Goal: Task Accomplishment & Management: Use online tool/utility

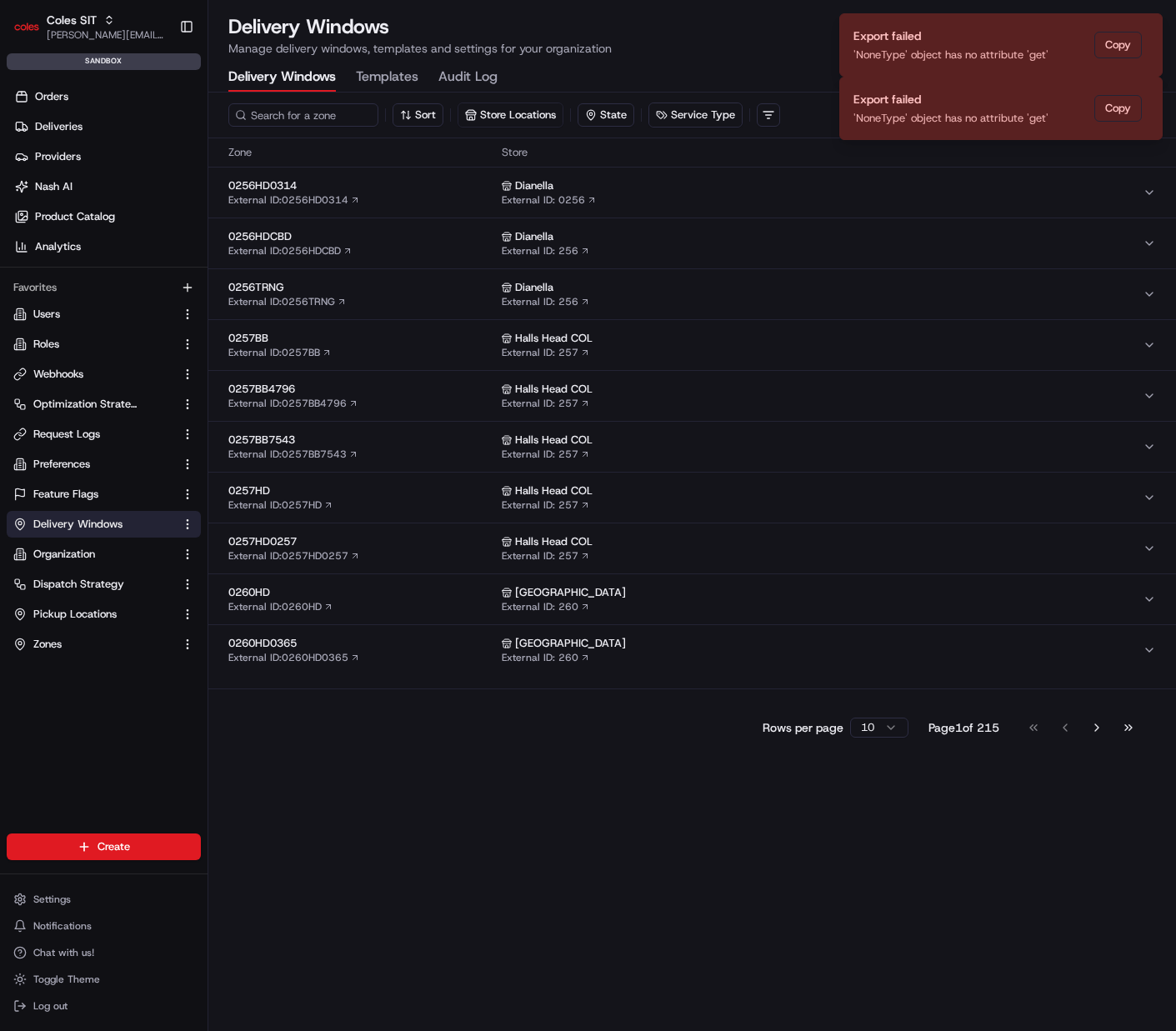
click at [87, 24] on span "Coles SIT" at bounding box center [72, 19] width 50 height 16
type input "s"
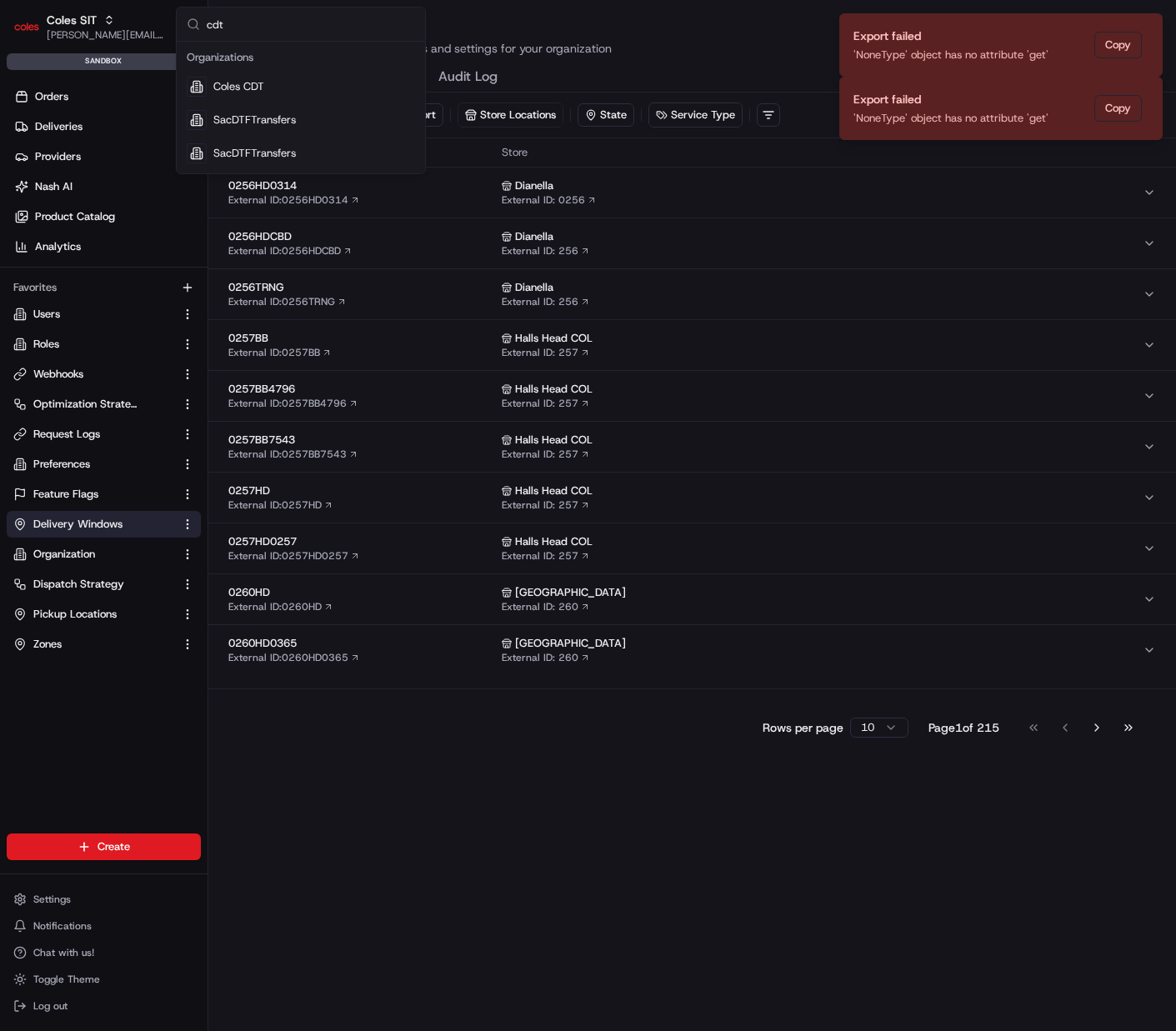
type input "cdt"
click at [297, 73] on div "Coles CDT" at bounding box center [301, 86] width 242 height 34
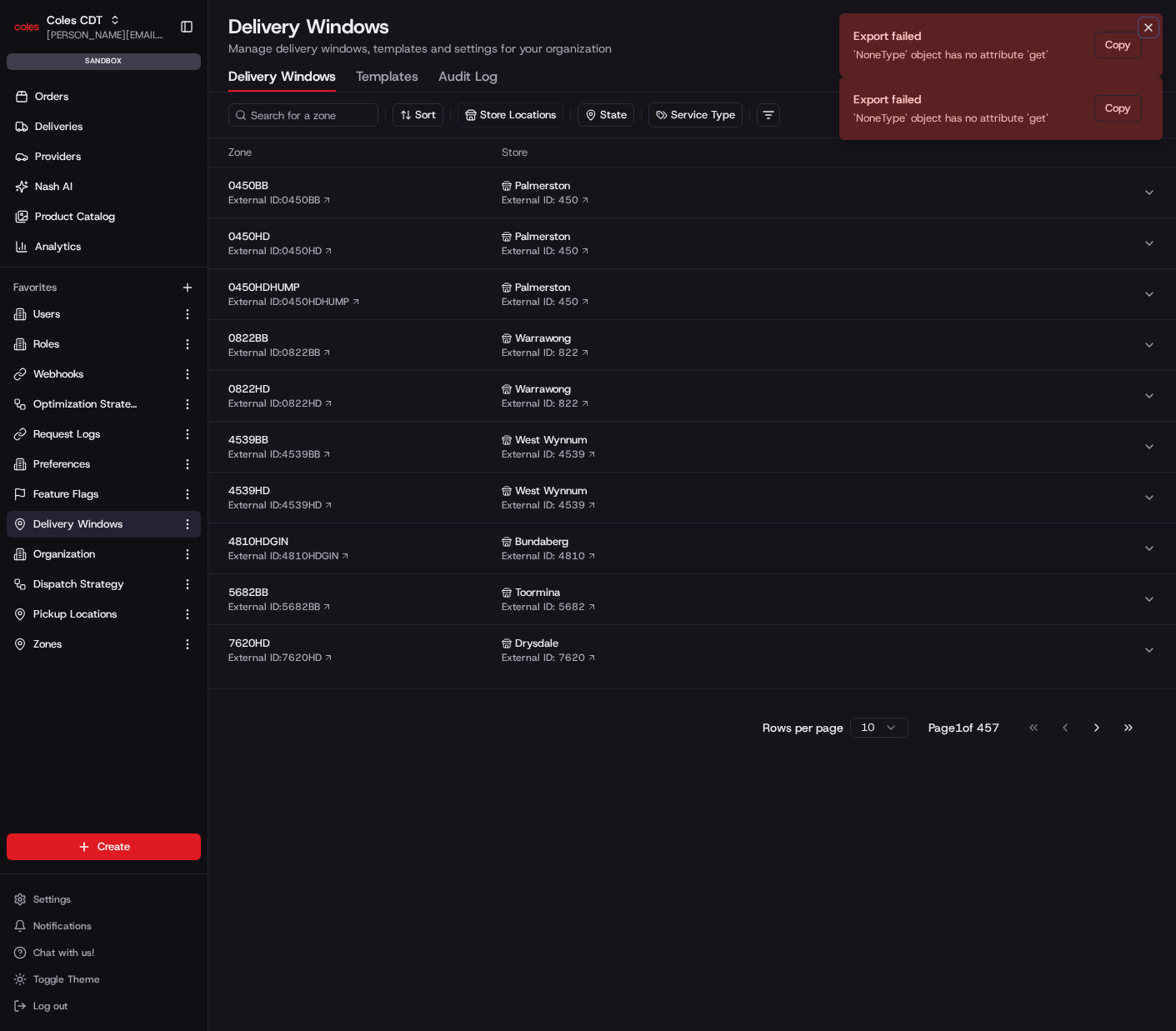
click at [1142, 27] on icon "Notifications (F8)" at bounding box center [1149, 28] width 13 height 13
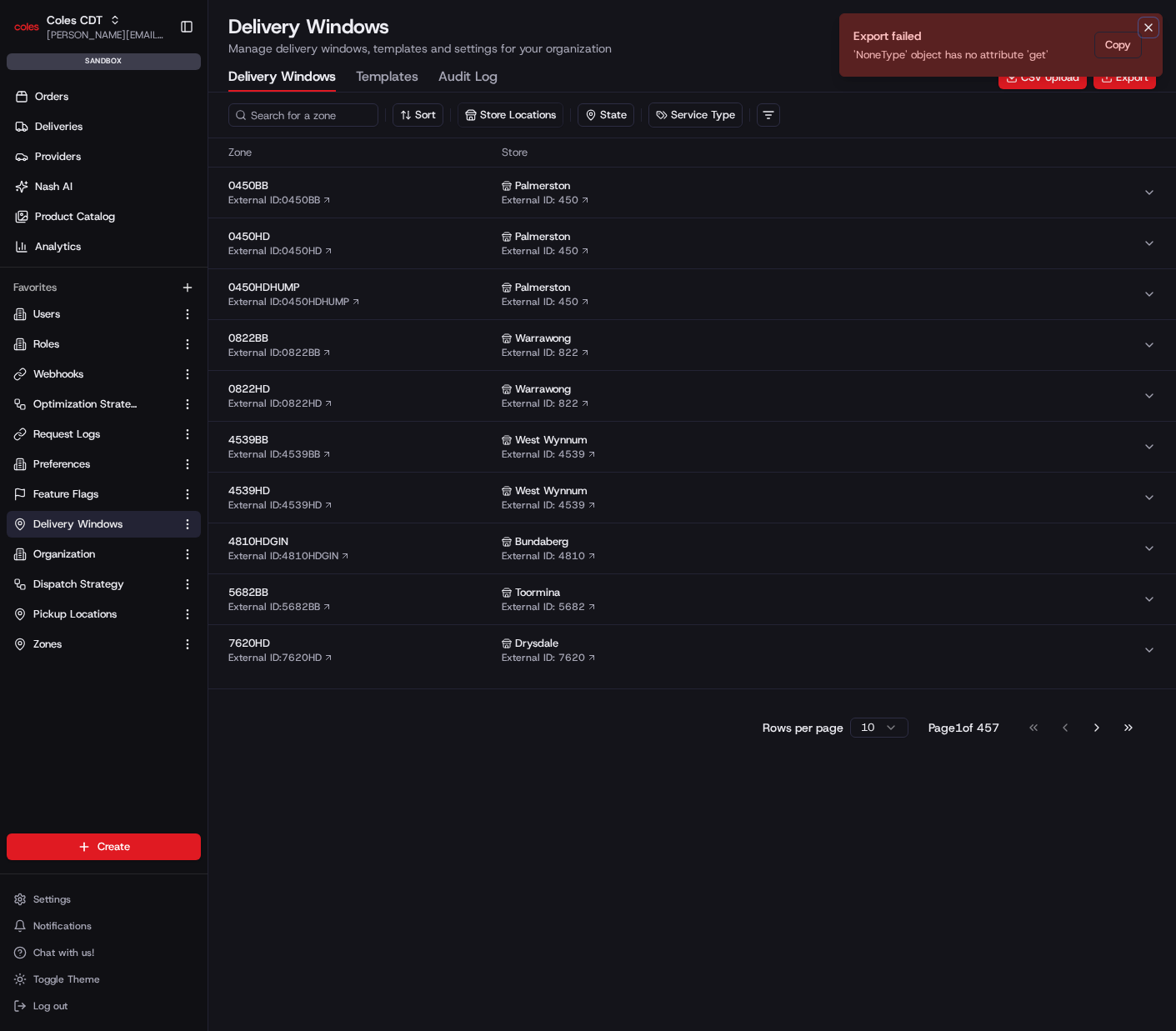
click at [1148, 26] on icon "Notifications (F8)" at bounding box center [1148, 27] width 7 height 7
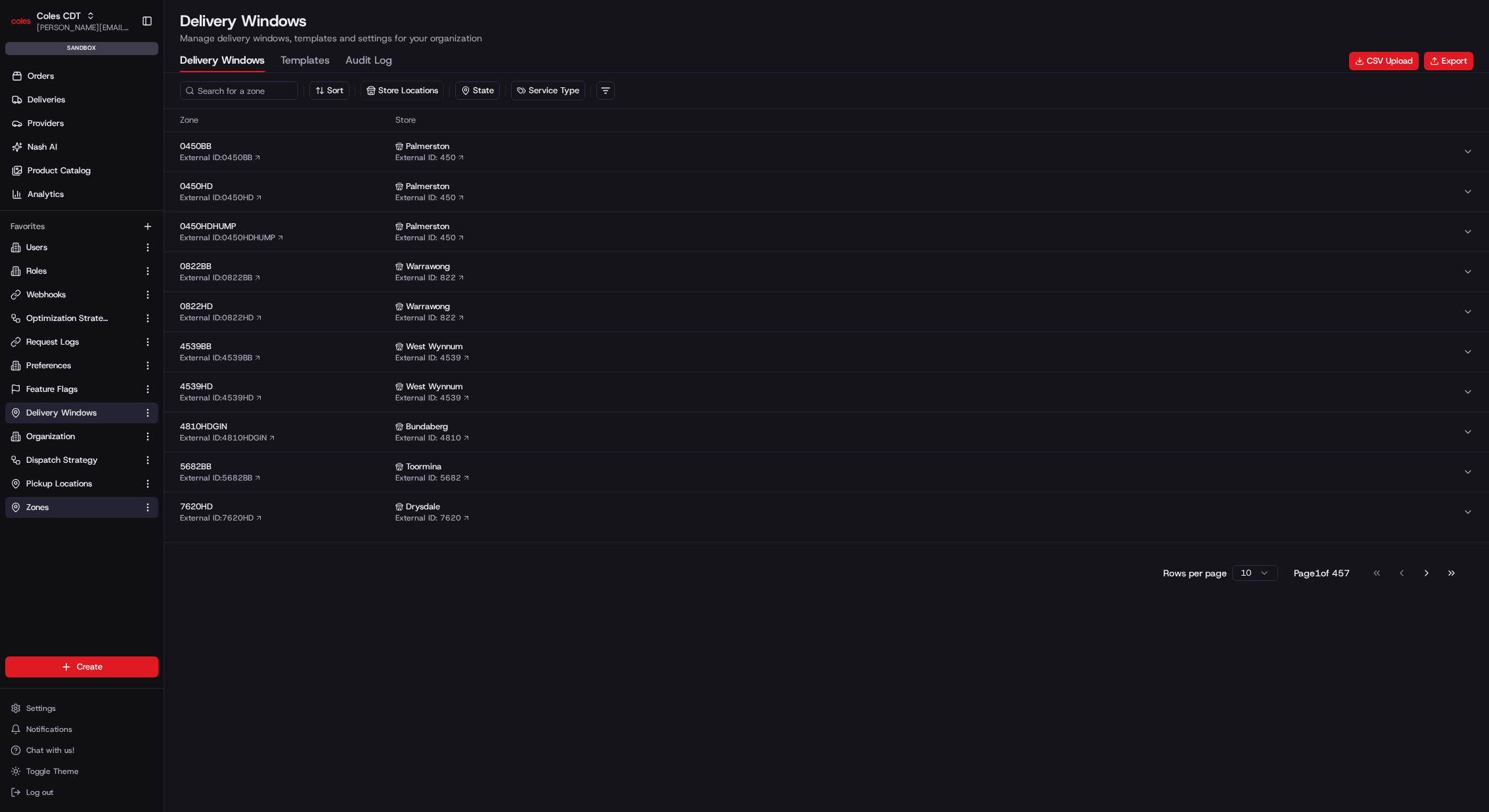
click at [70, 508] on link "Zones" at bounding box center [73, 508] width 126 height 12
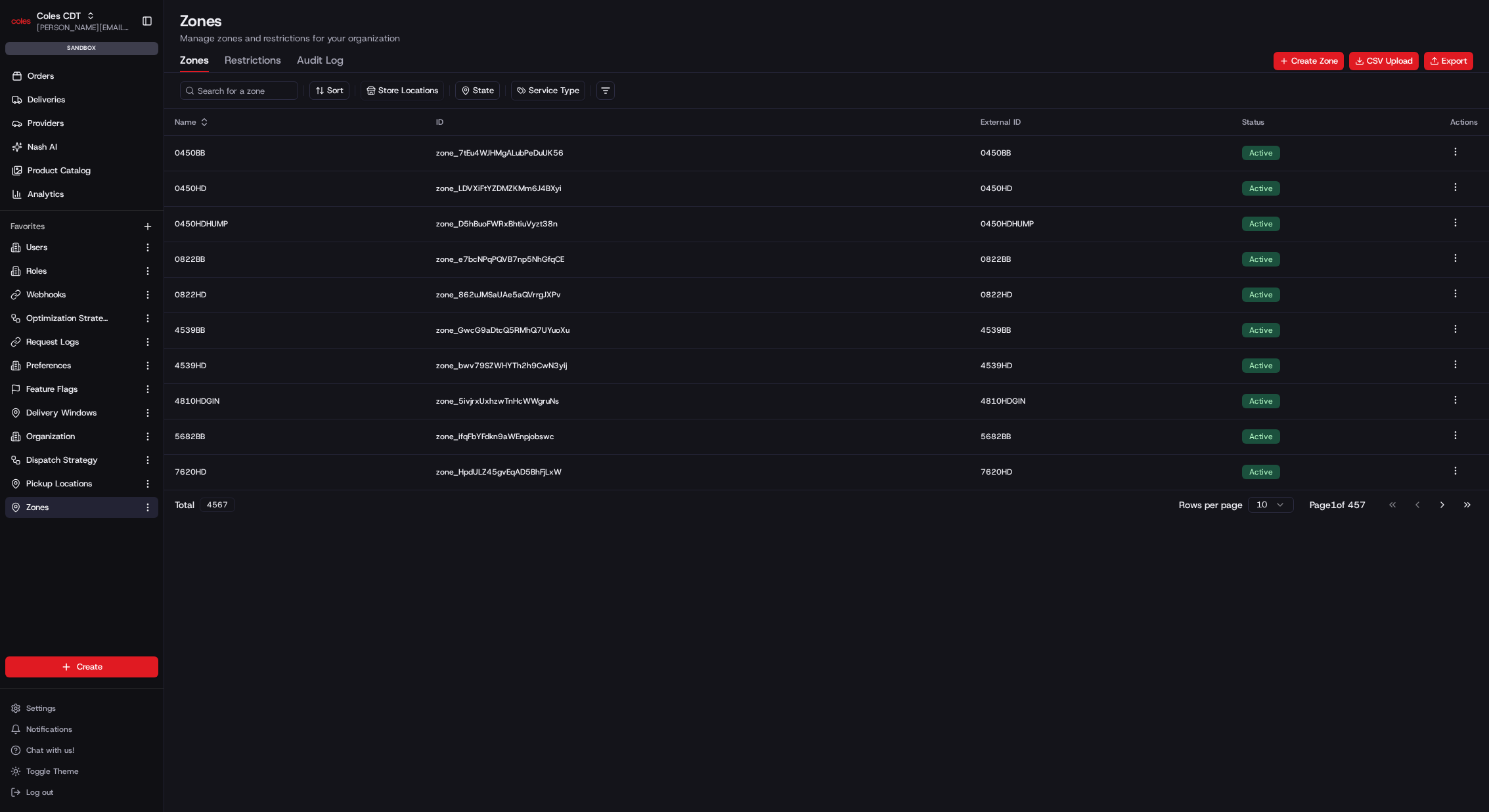
click at [926, 33] on p "Manage zones and restrictions for your organization" at bounding box center [827, 38] width 1293 height 13
click at [926, 60] on button "Export" at bounding box center [1448, 61] width 49 height 18
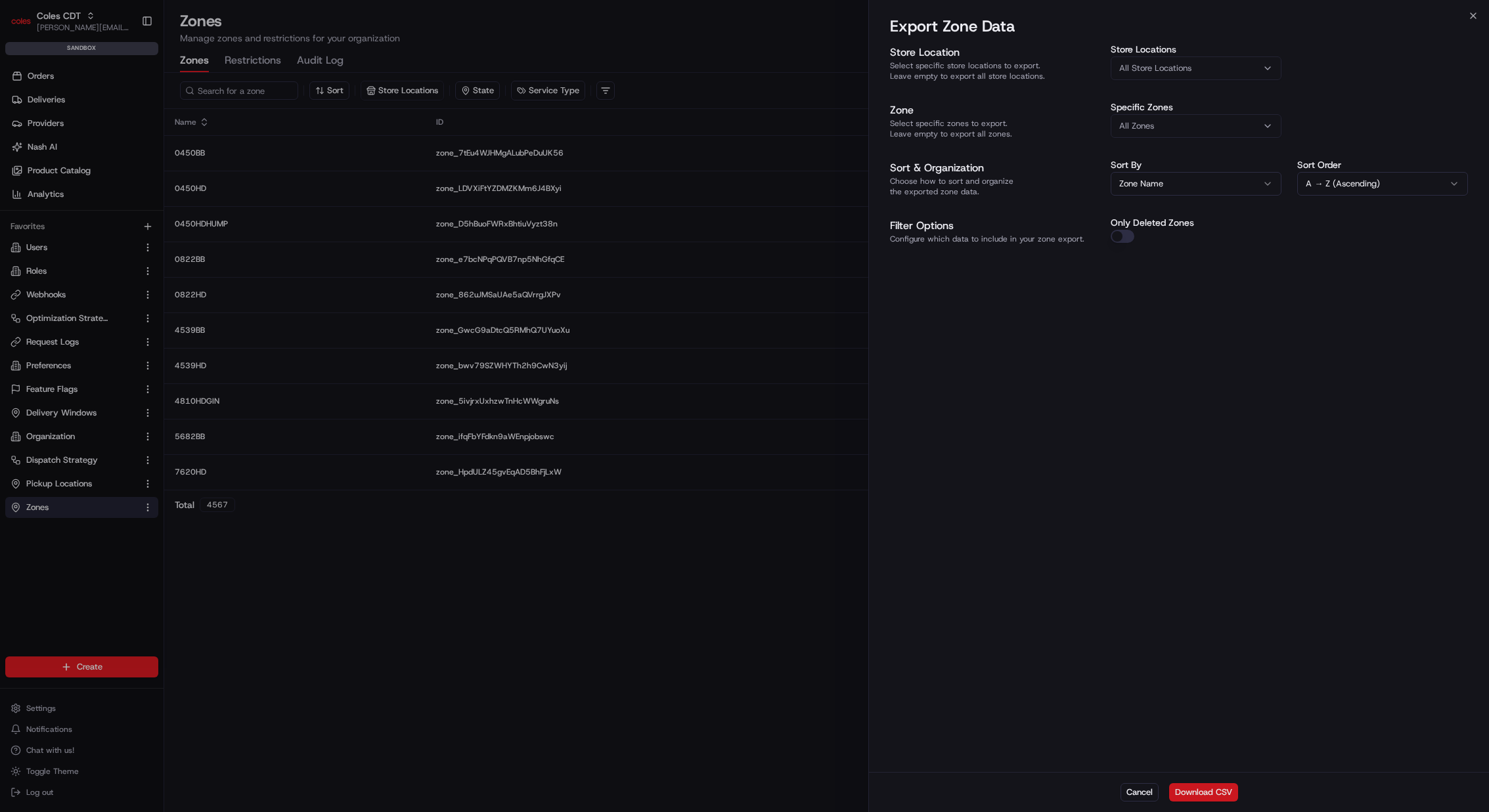
click at [926, 796] on button "Download CSV" at bounding box center [1203, 792] width 69 height 18
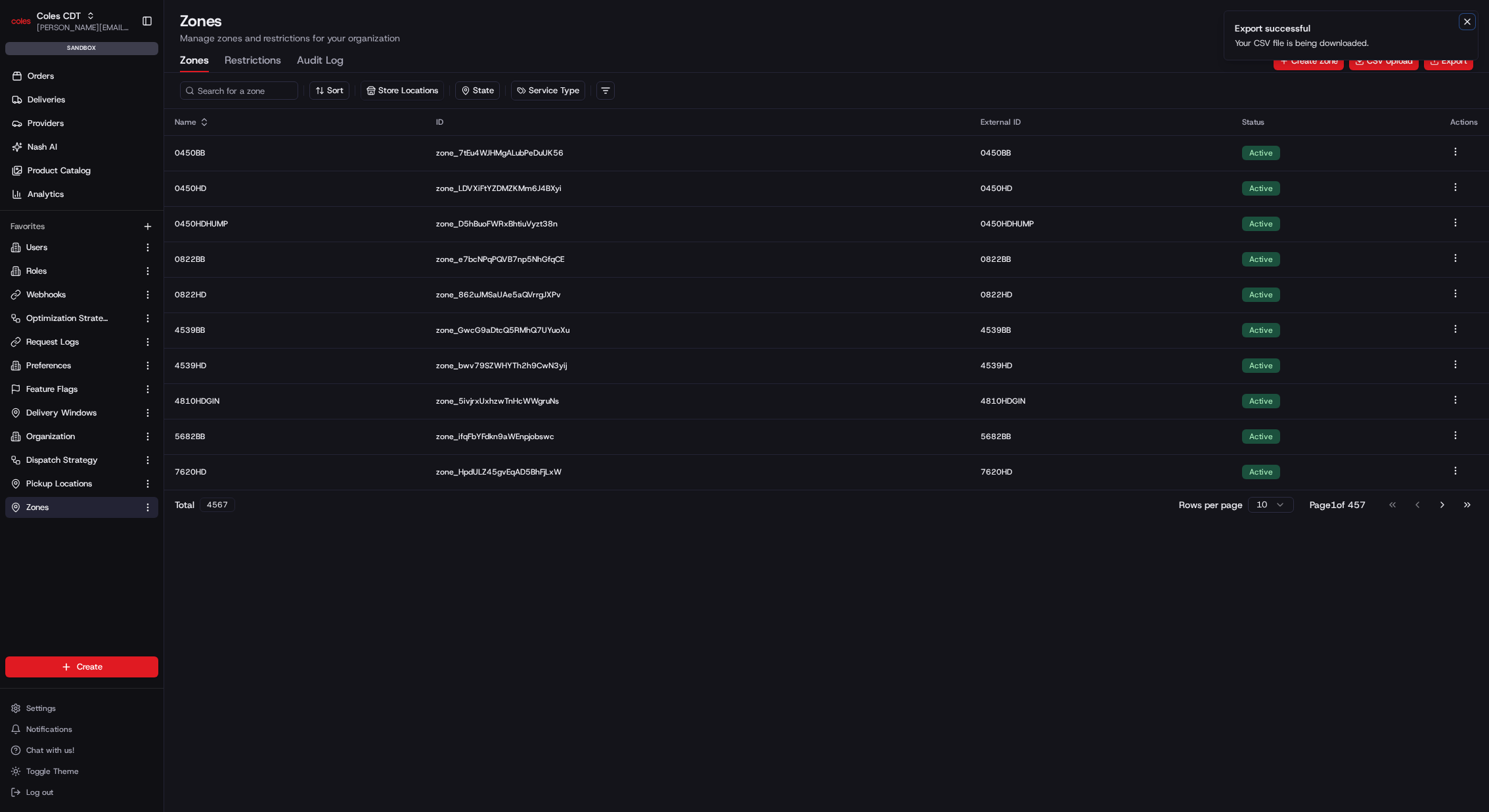
click at [926, 23] on icon "Notifications (F8)" at bounding box center [1467, 22] width 11 height 11
click at [926, 64] on button "Export" at bounding box center [1448, 61] width 49 height 18
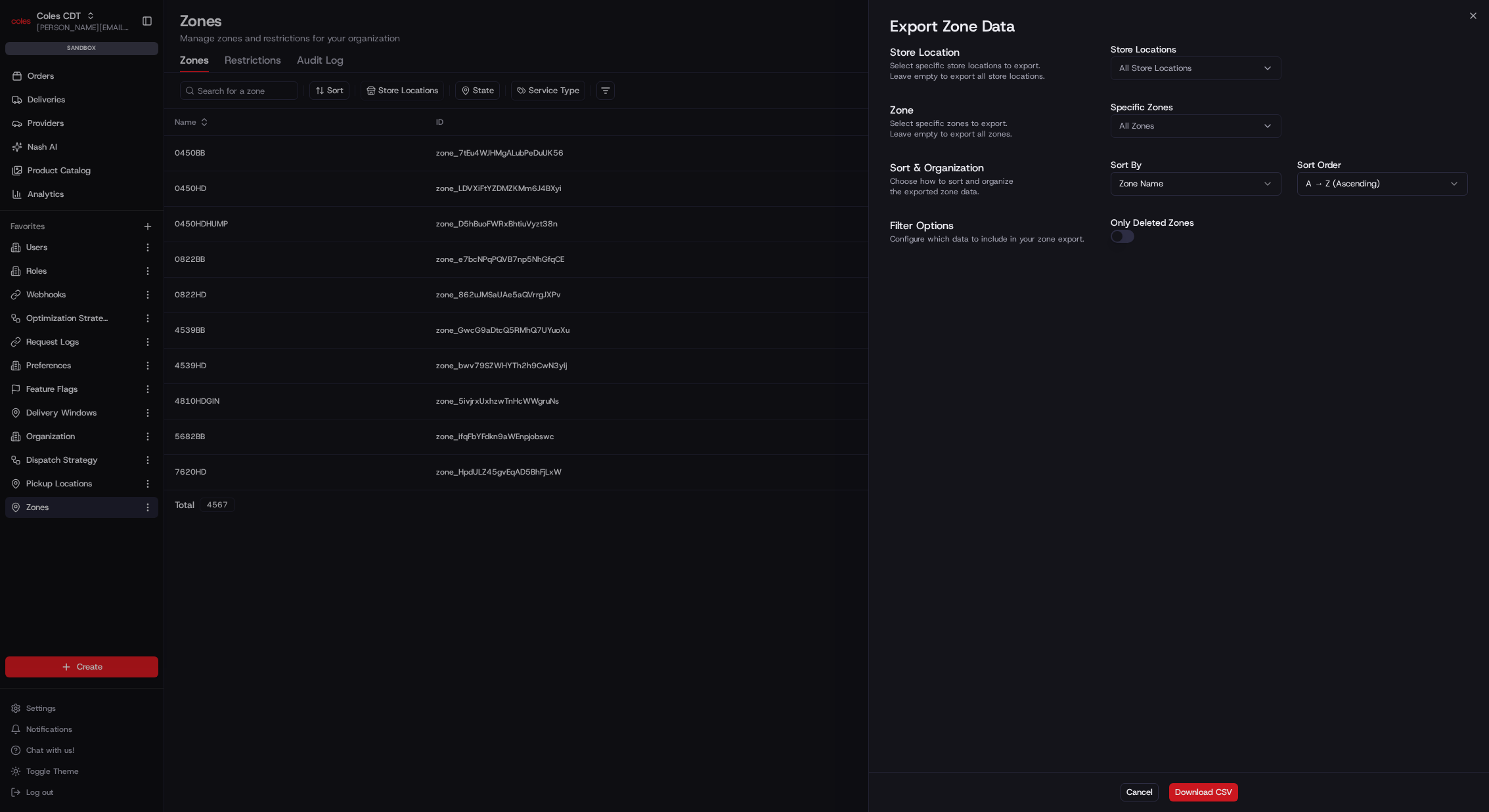
click at [926, 795] on button "Download CSV" at bounding box center [1203, 792] width 69 height 18
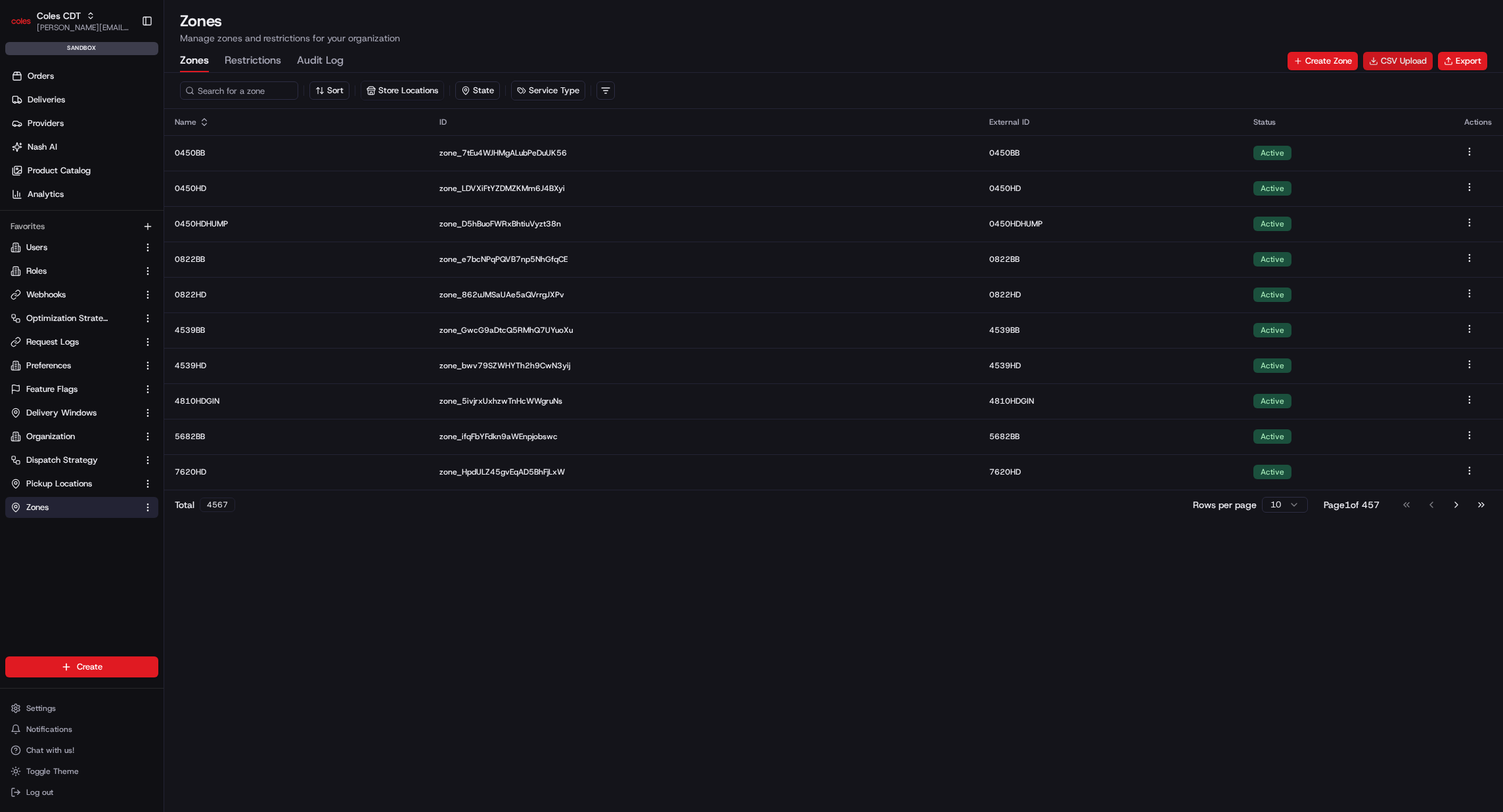
click at [926, 58] on button "CSV Upload" at bounding box center [1398, 61] width 70 height 18
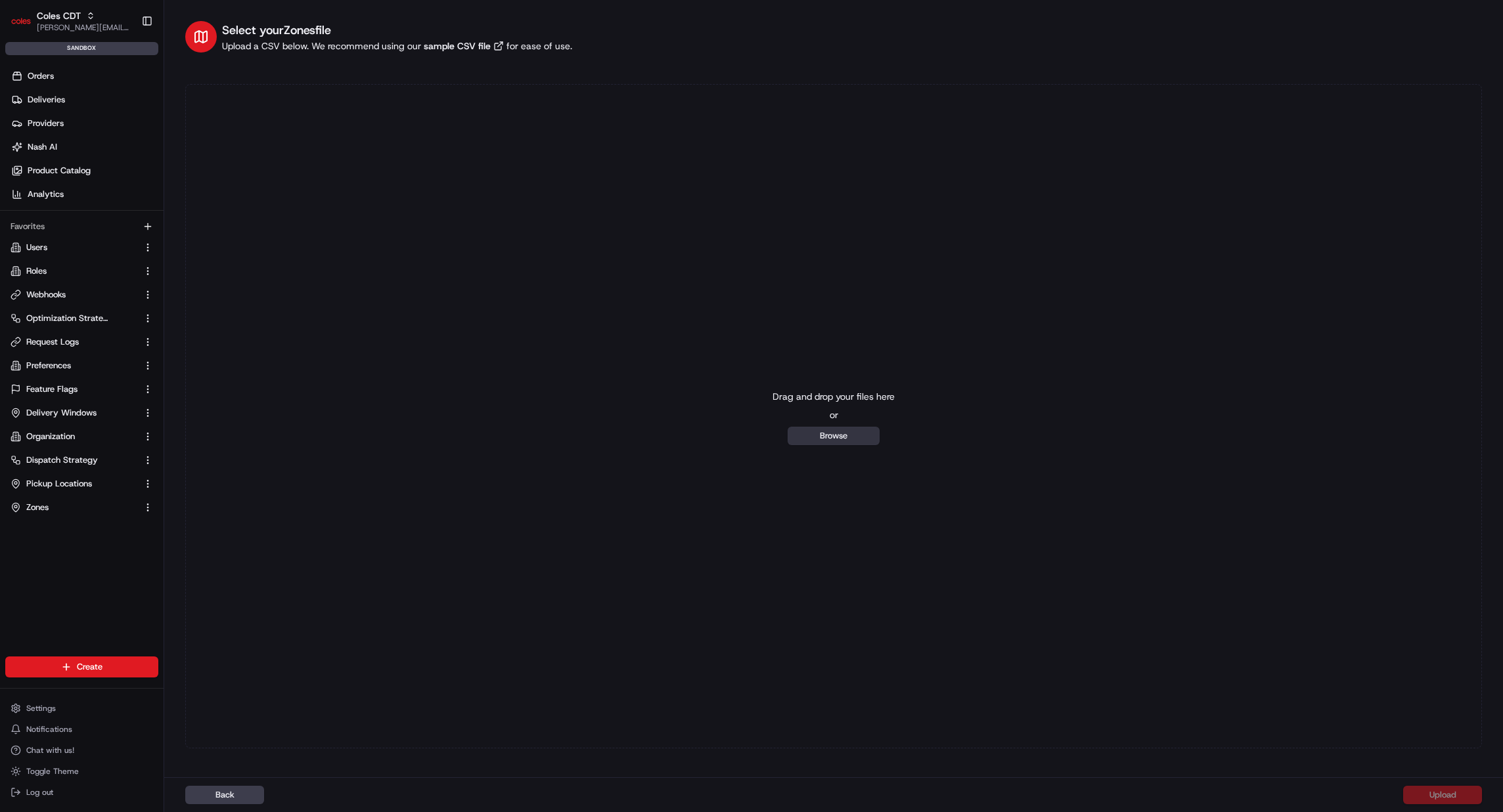
click at [839, 438] on button "Browse" at bounding box center [833, 436] width 92 height 18
click at [813, 443] on button "Browse" at bounding box center [833, 436] width 92 height 18
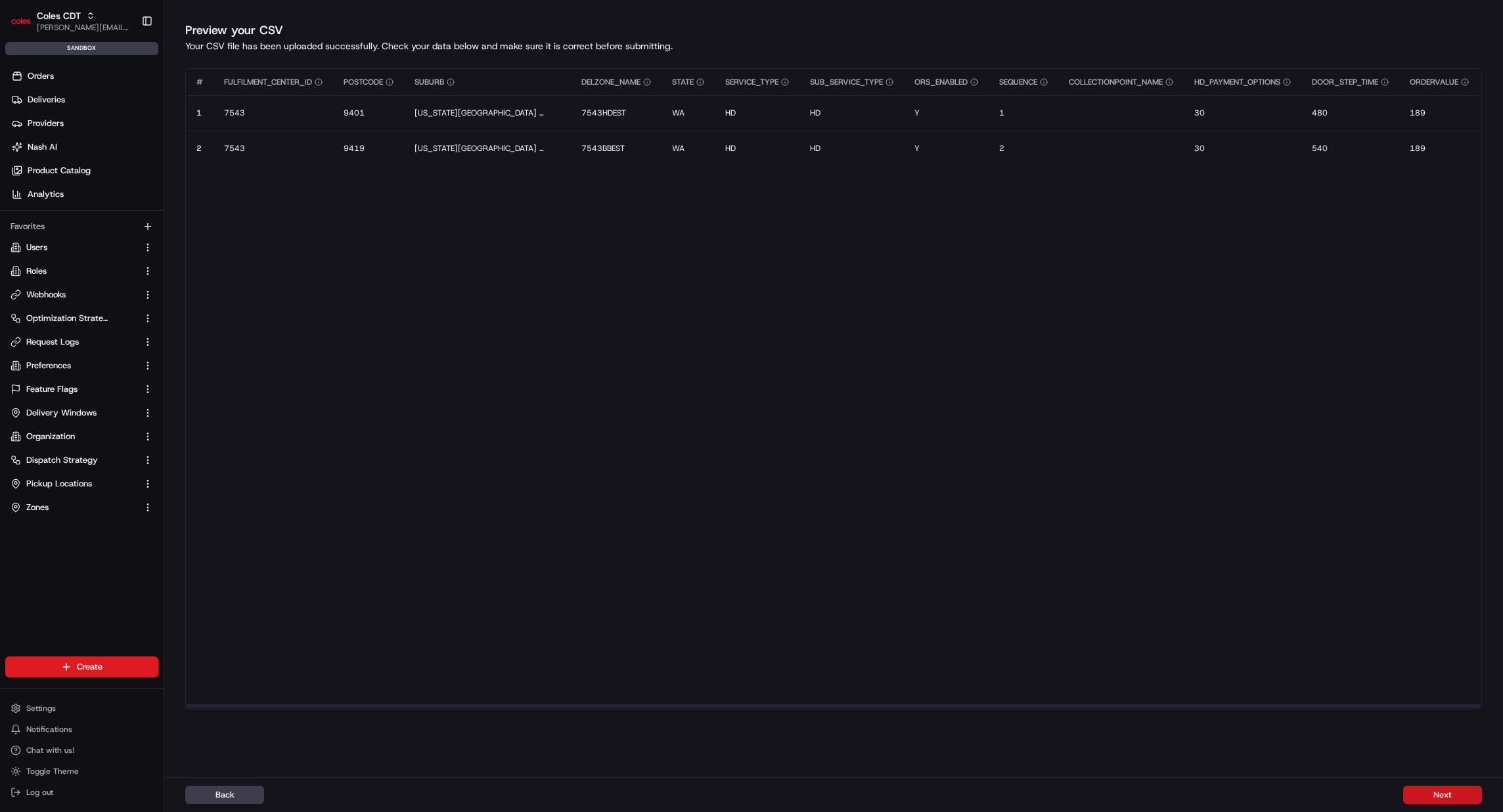
click at [1427, 795] on button "Next" at bounding box center [1442, 795] width 79 height 18
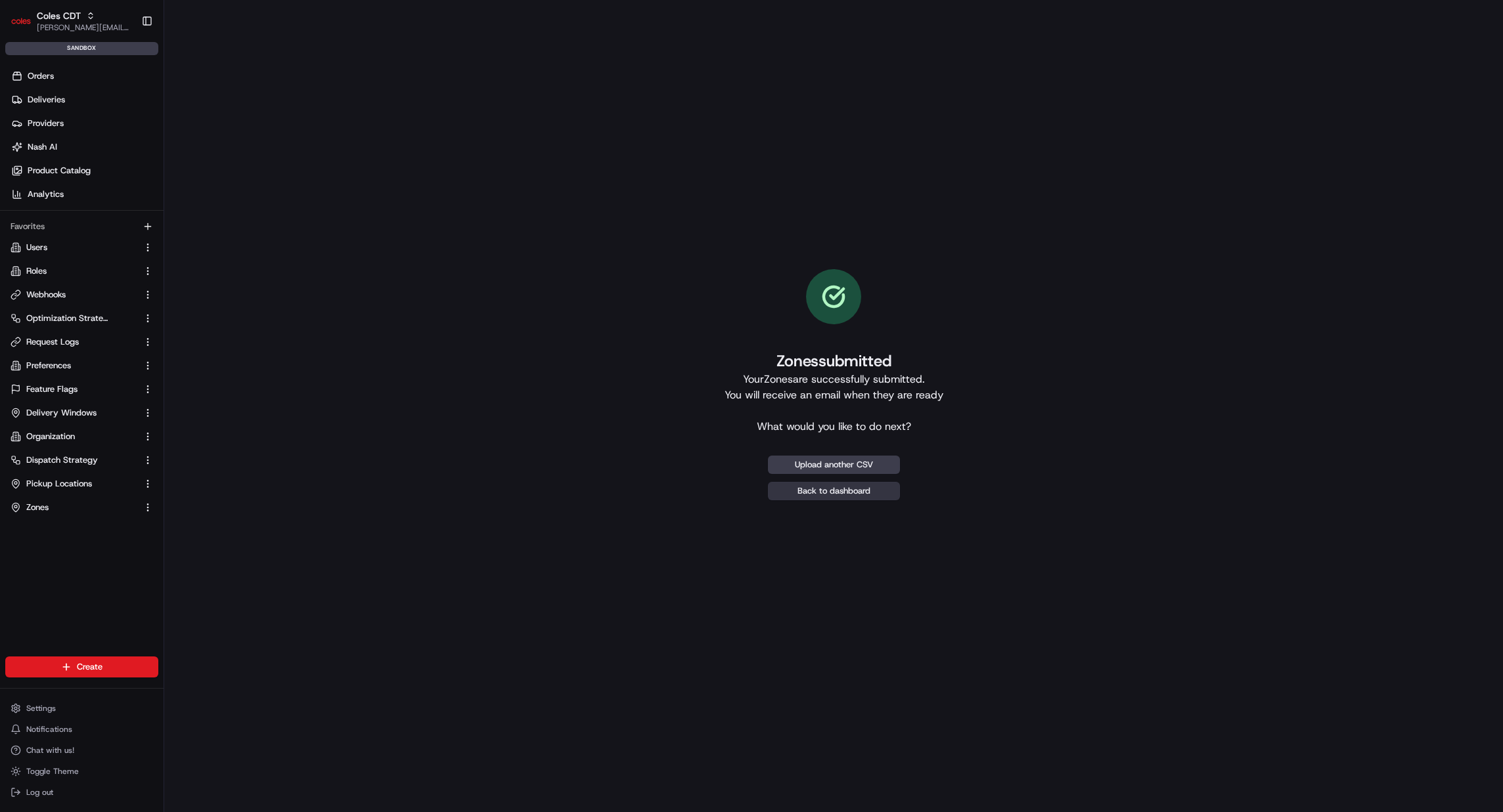
click at [856, 496] on link "Back to dashboard" at bounding box center [834, 491] width 132 height 18
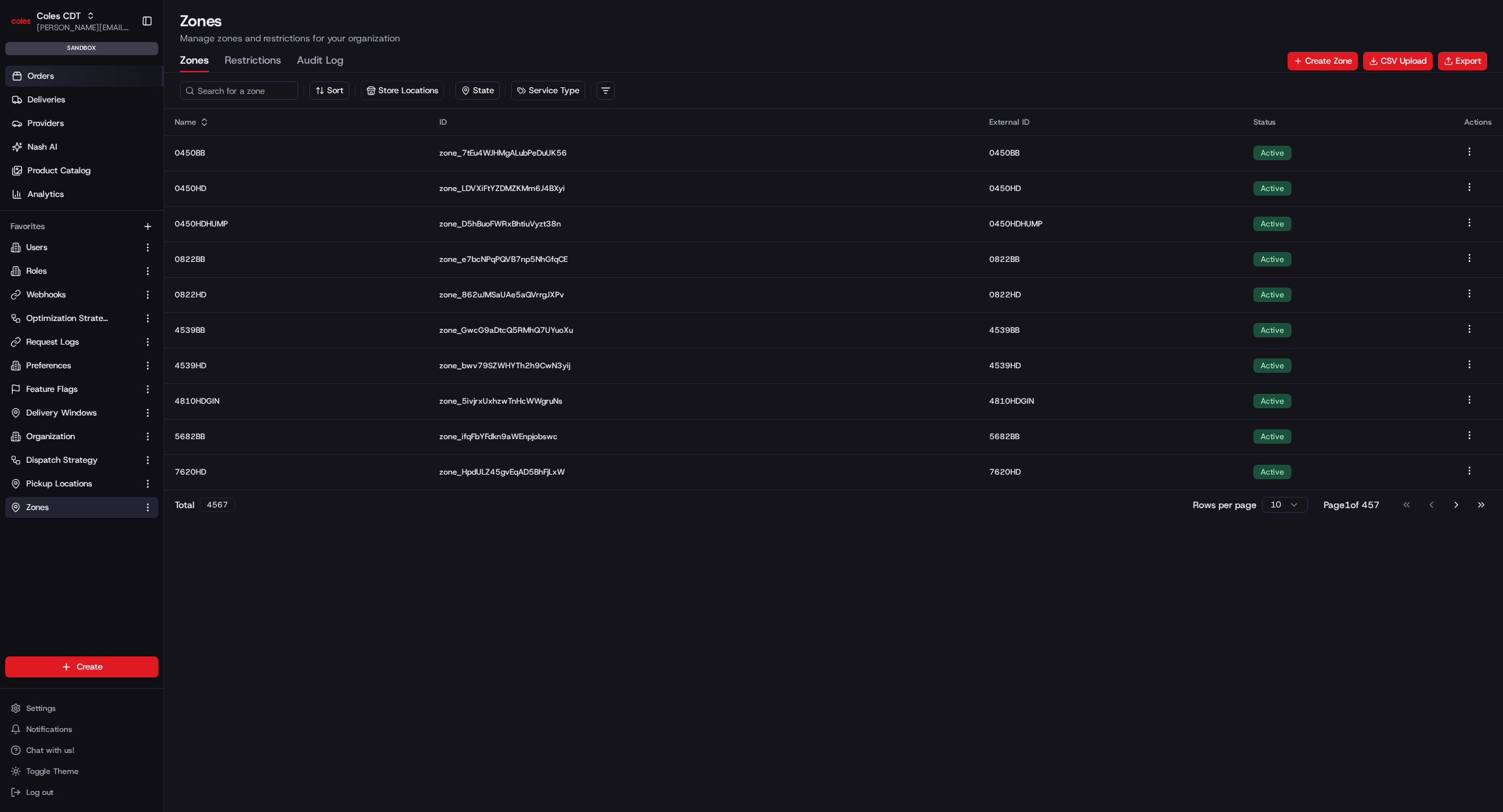
click at [76, 84] on link "Orders" at bounding box center [84, 76] width 158 height 21
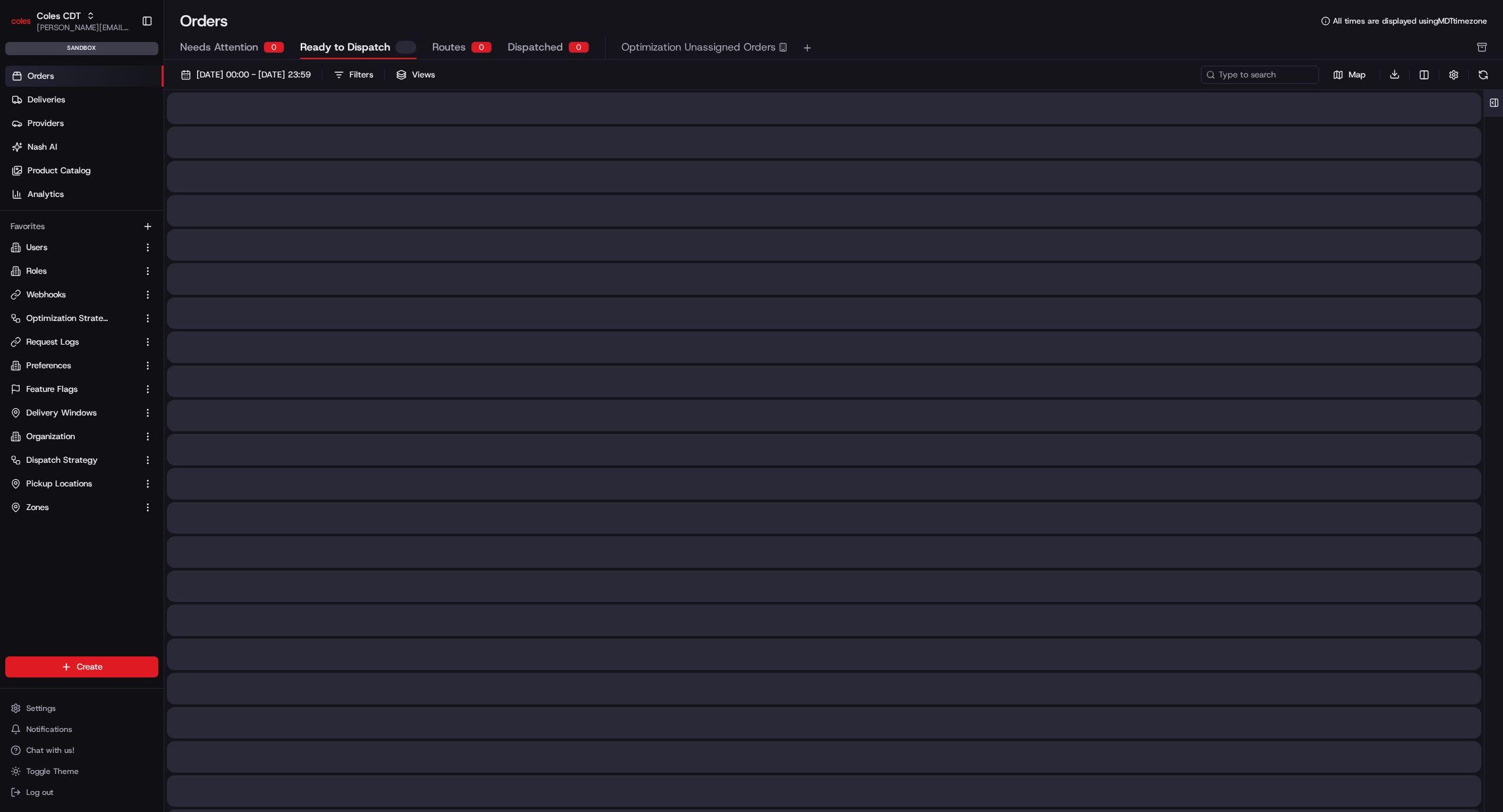
click at [1490, 101] on button at bounding box center [1494, 103] width 22 height 26
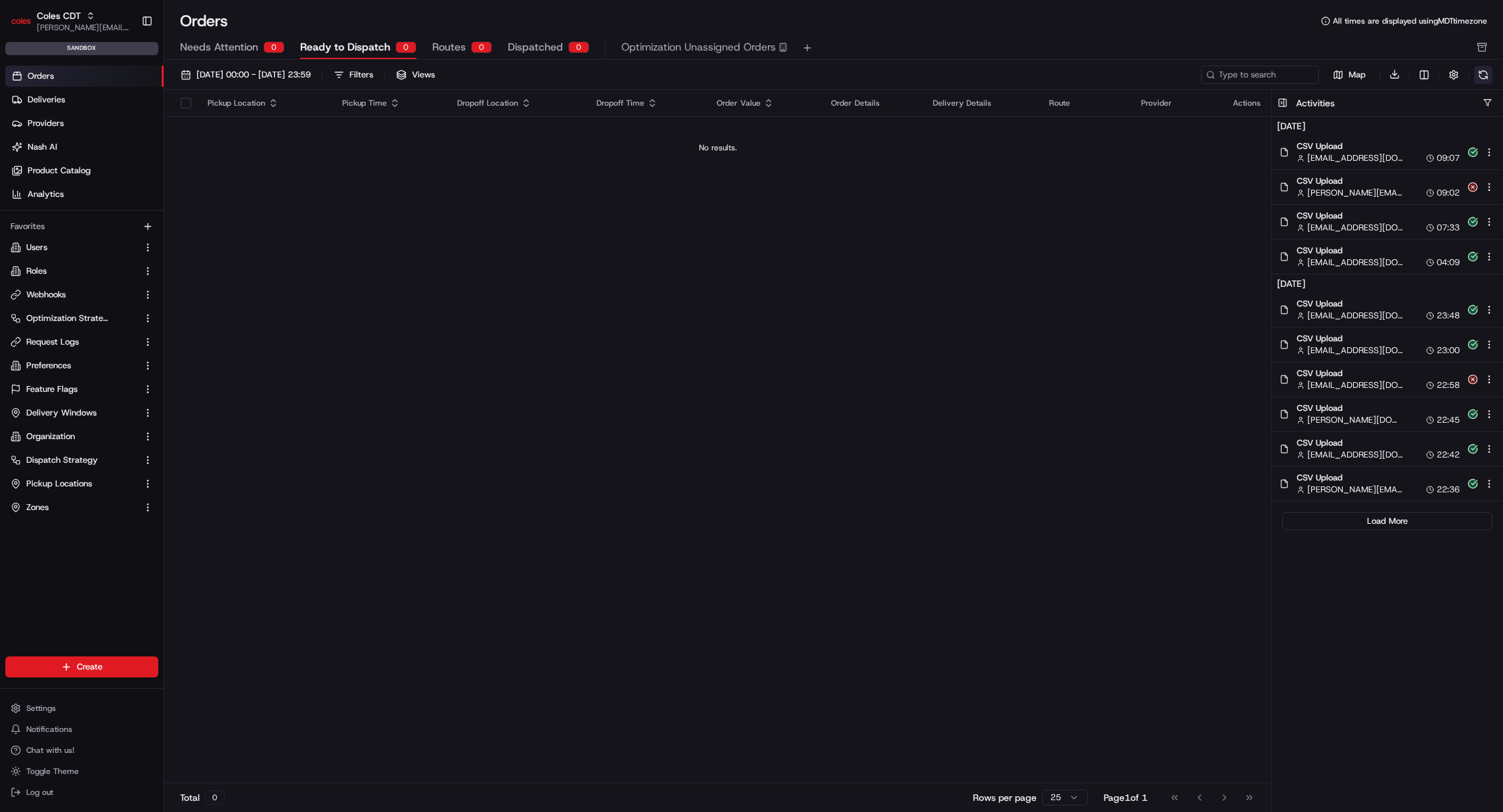
click at [1486, 76] on button at bounding box center [1483, 75] width 18 height 18
click at [1116, 257] on div "Pickup Location Pickup Time Dropoff Location Dropoff Time Order Value Order Det…" at bounding box center [718, 437] width 1107 height 694
click at [58, 512] on link "Zones" at bounding box center [73, 508] width 126 height 12
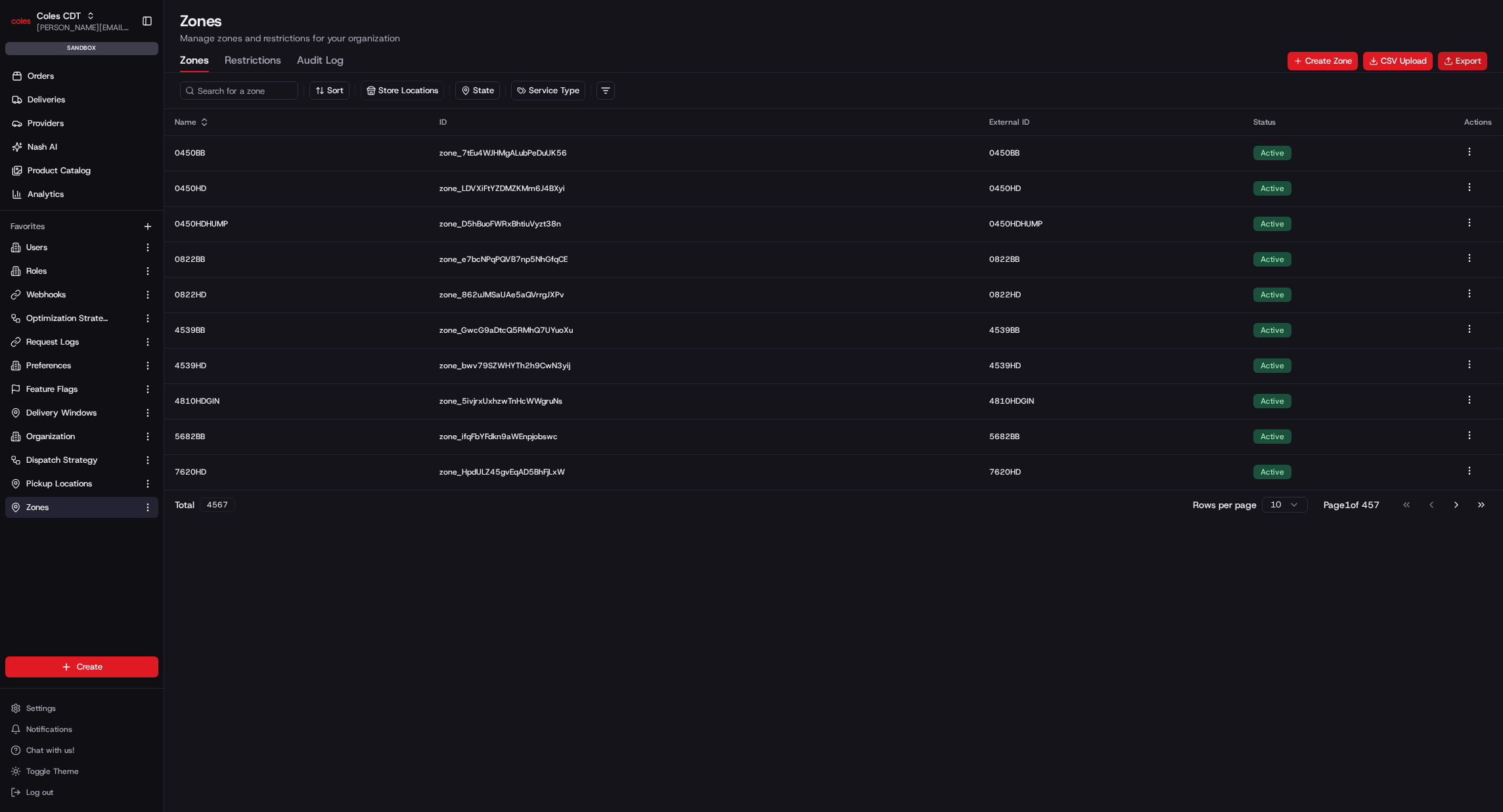
click at [1452, 63] on button "Export" at bounding box center [1462, 61] width 49 height 18
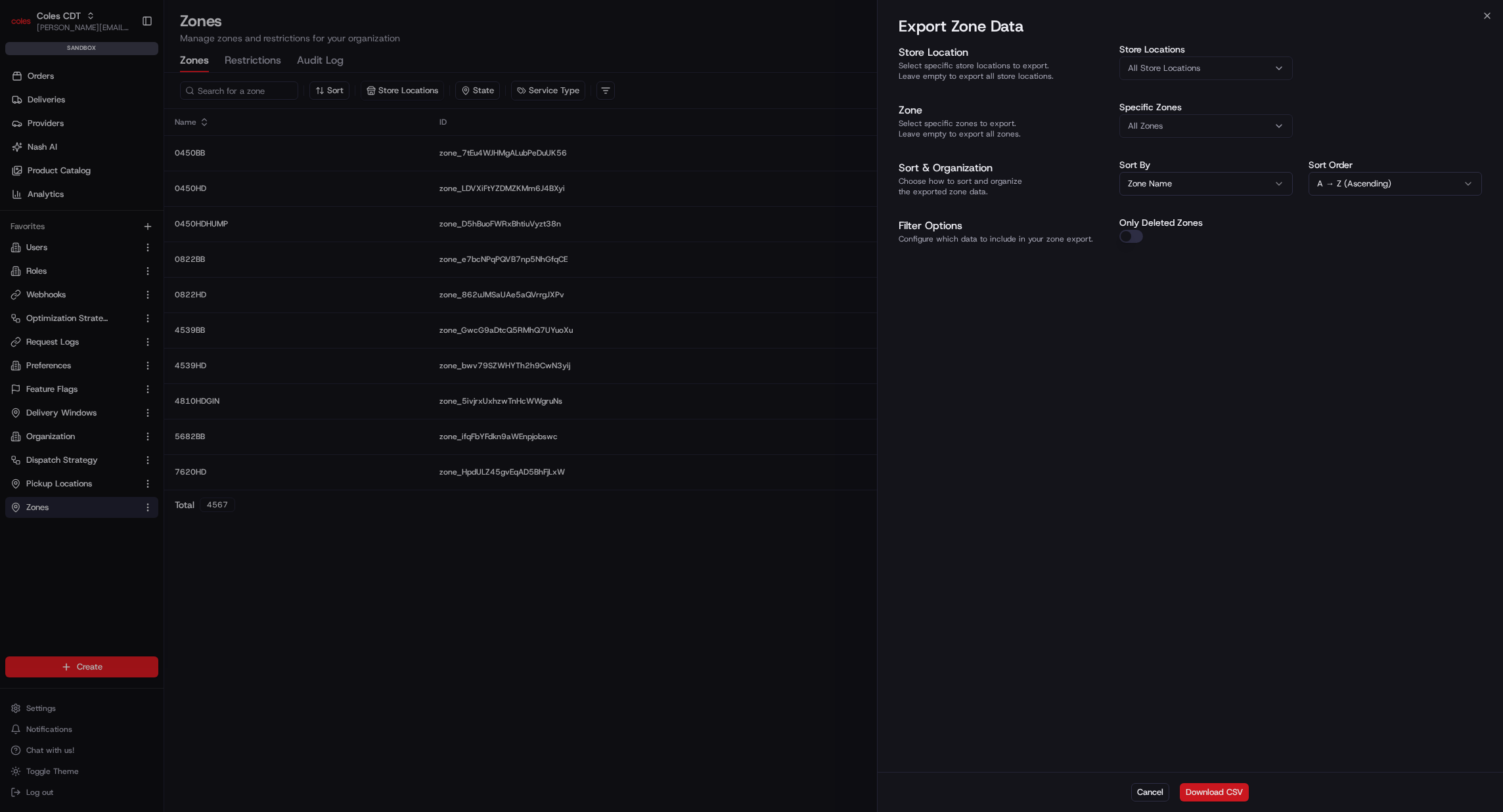
click at [1234, 795] on button "Download CSV" at bounding box center [1214, 792] width 69 height 18
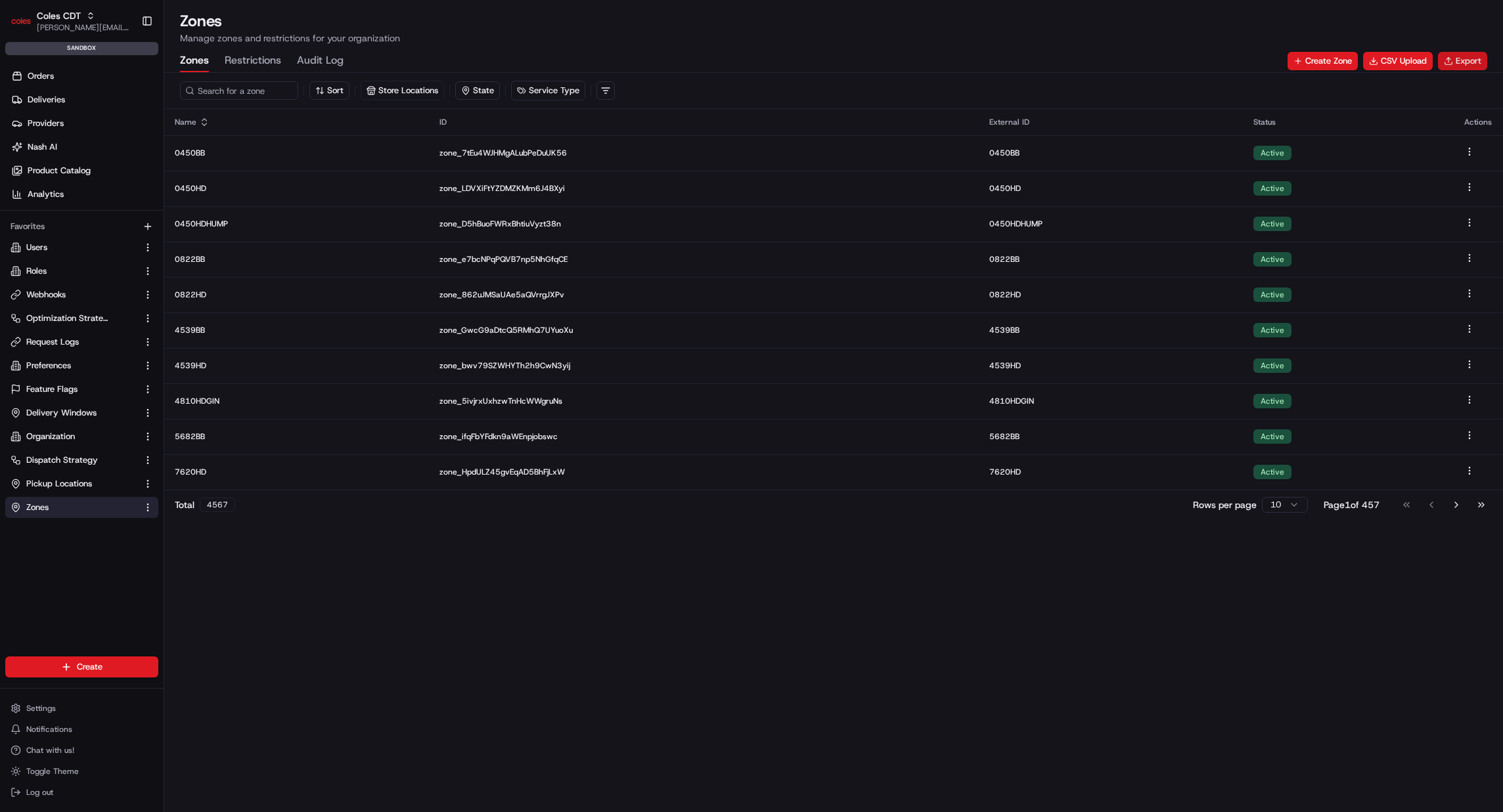
click at [1476, 56] on button "Export" at bounding box center [1462, 61] width 49 height 18
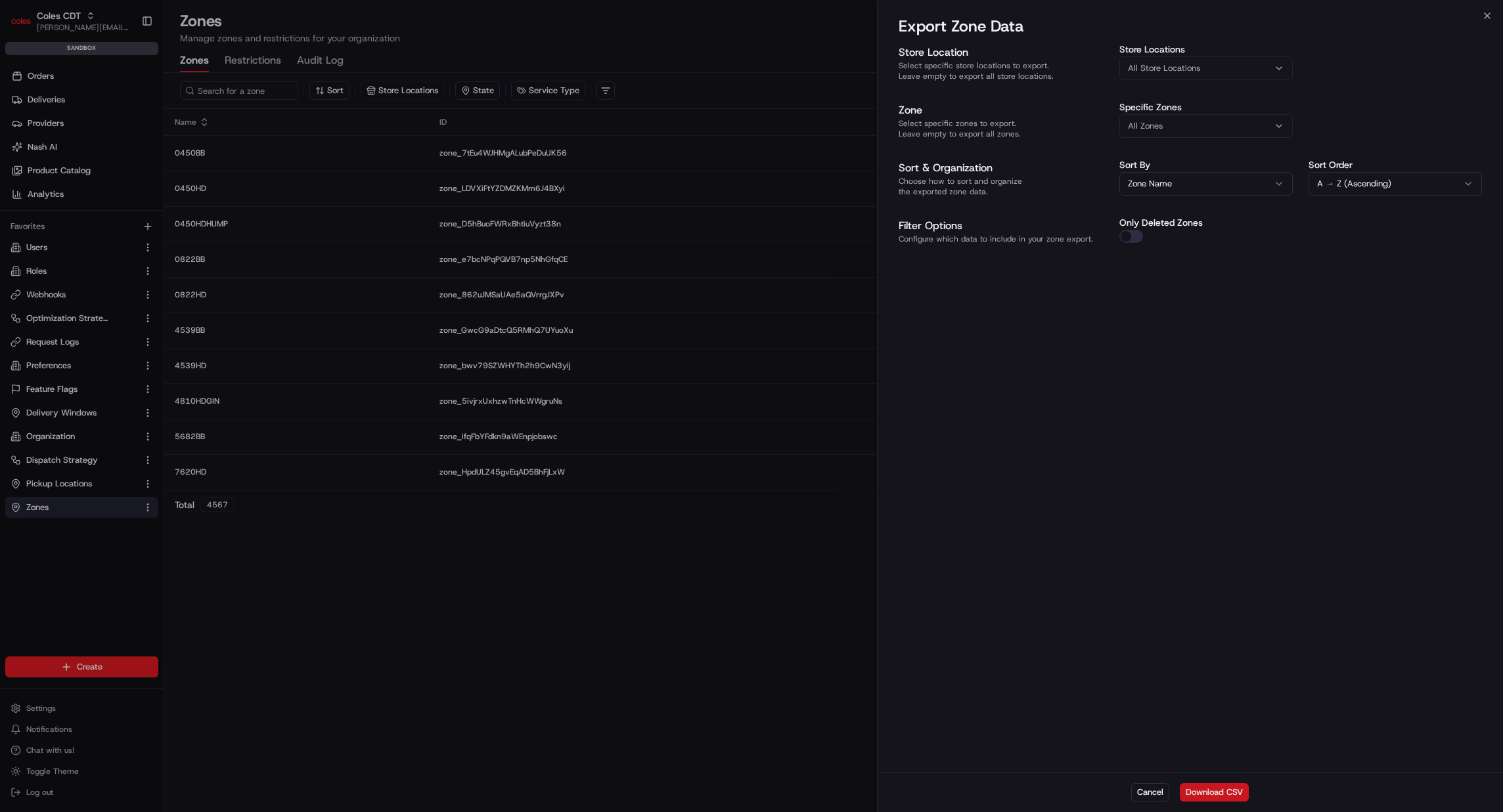
click at [1213, 797] on button "Download CSV" at bounding box center [1214, 792] width 69 height 18
